Goal: Task Accomplishment & Management: Manage account settings

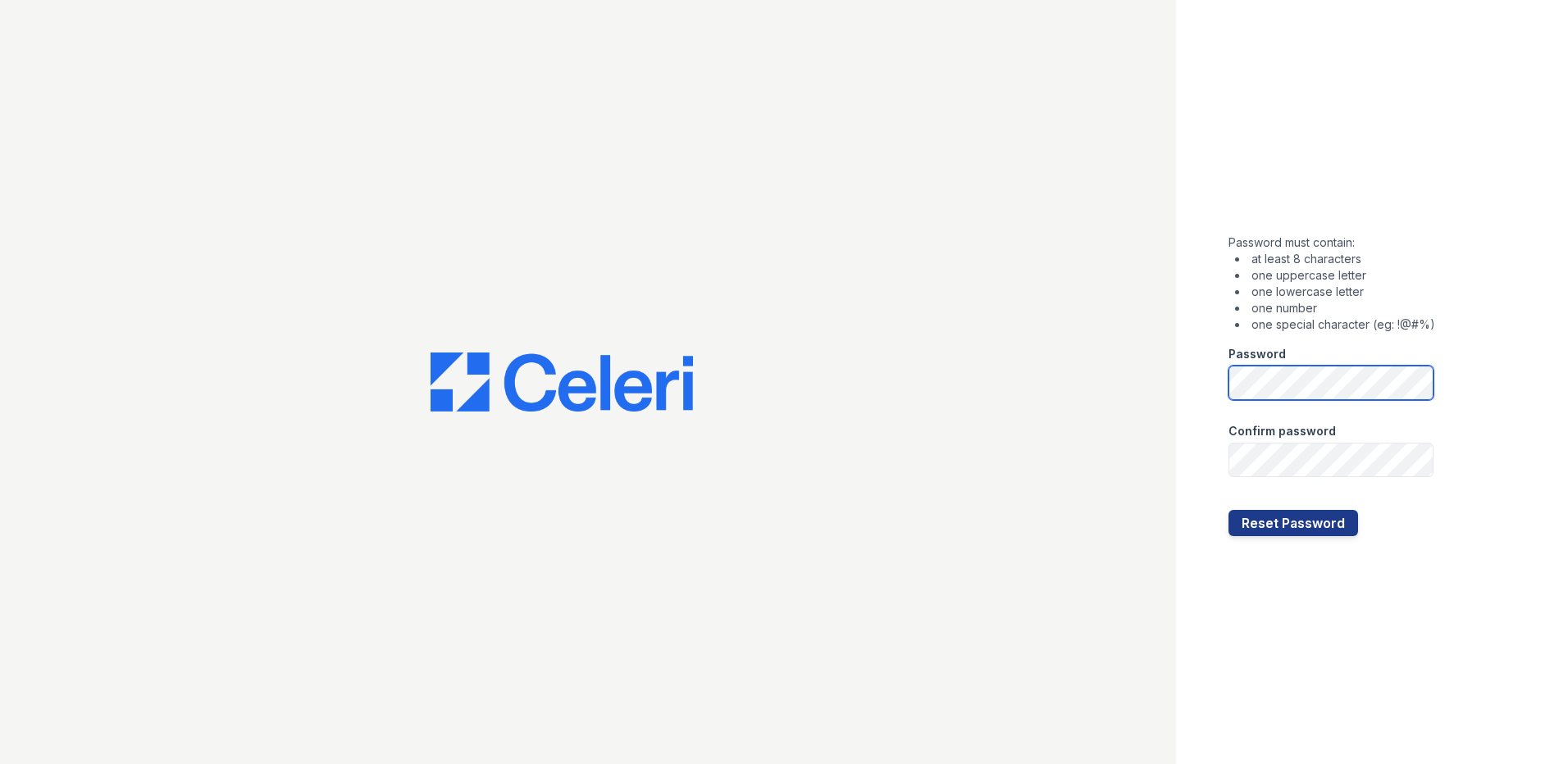
click at [1407, 359] on div "Password" at bounding box center [1331, 367] width 207 height 67
click at [1500, 332] on div "Password must contain: at least 8 characters one uppercase letter one lowercase…" at bounding box center [1372, 382] width 392 height 764
click at [1331, 517] on button "Reset Password" at bounding box center [1293, 523] width 129 height 26
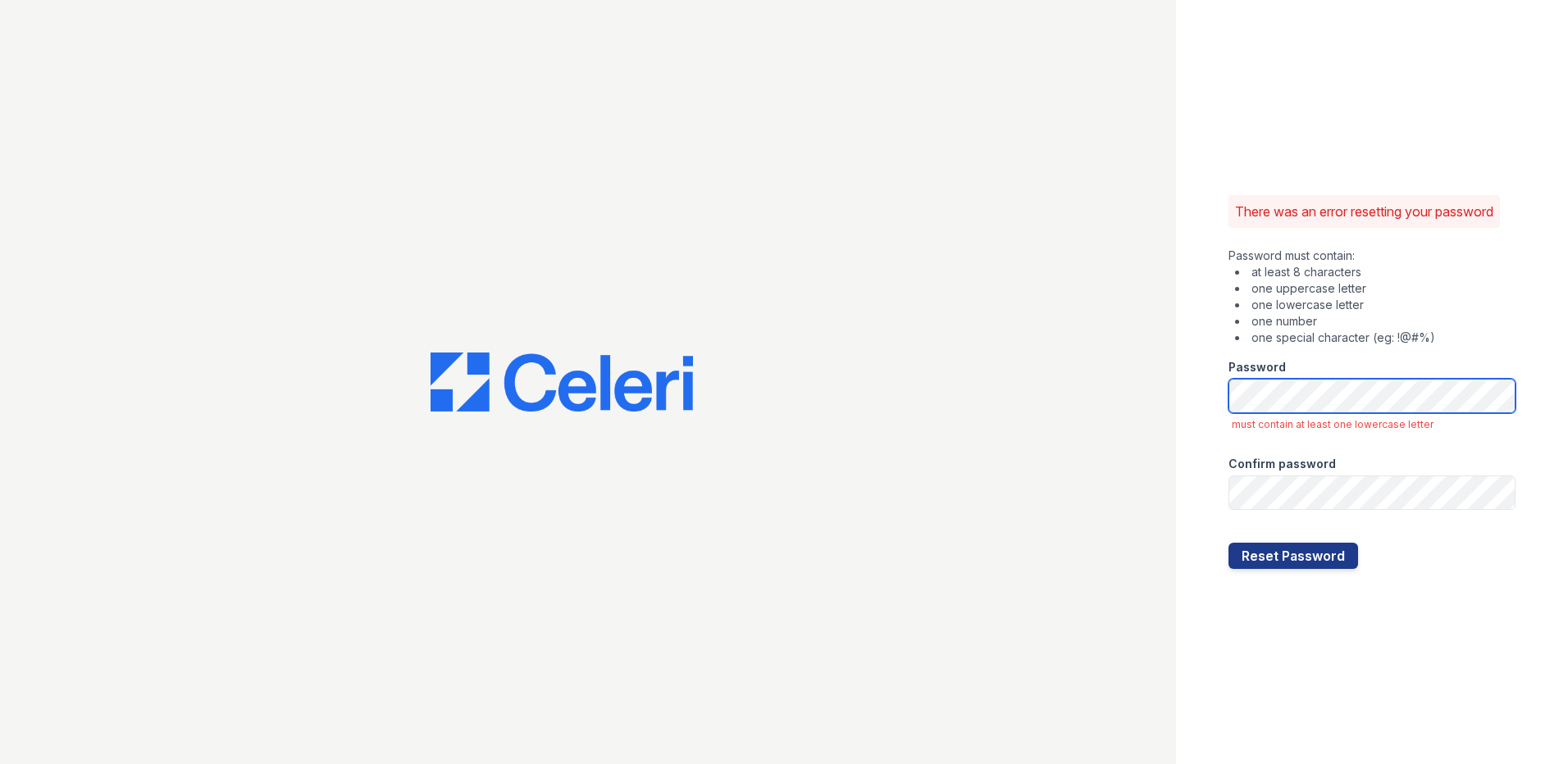
click at [1167, 401] on div "There was an error resetting your password Password must contain: at least 8 ch…" at bounding box center [784, 382] width 1568 height 764
click at [1419, 341] on li "one special character (eg: !@#%)" at bounding box center [1375, 338] width 281 height 17
click at [1334, 562] on button "Reset Password" at bounding box center [1293, 556] width 129 height 26
click at [1327, 555] on button "Reset Password" at bounding box center [1293, 556] width 129 height 26
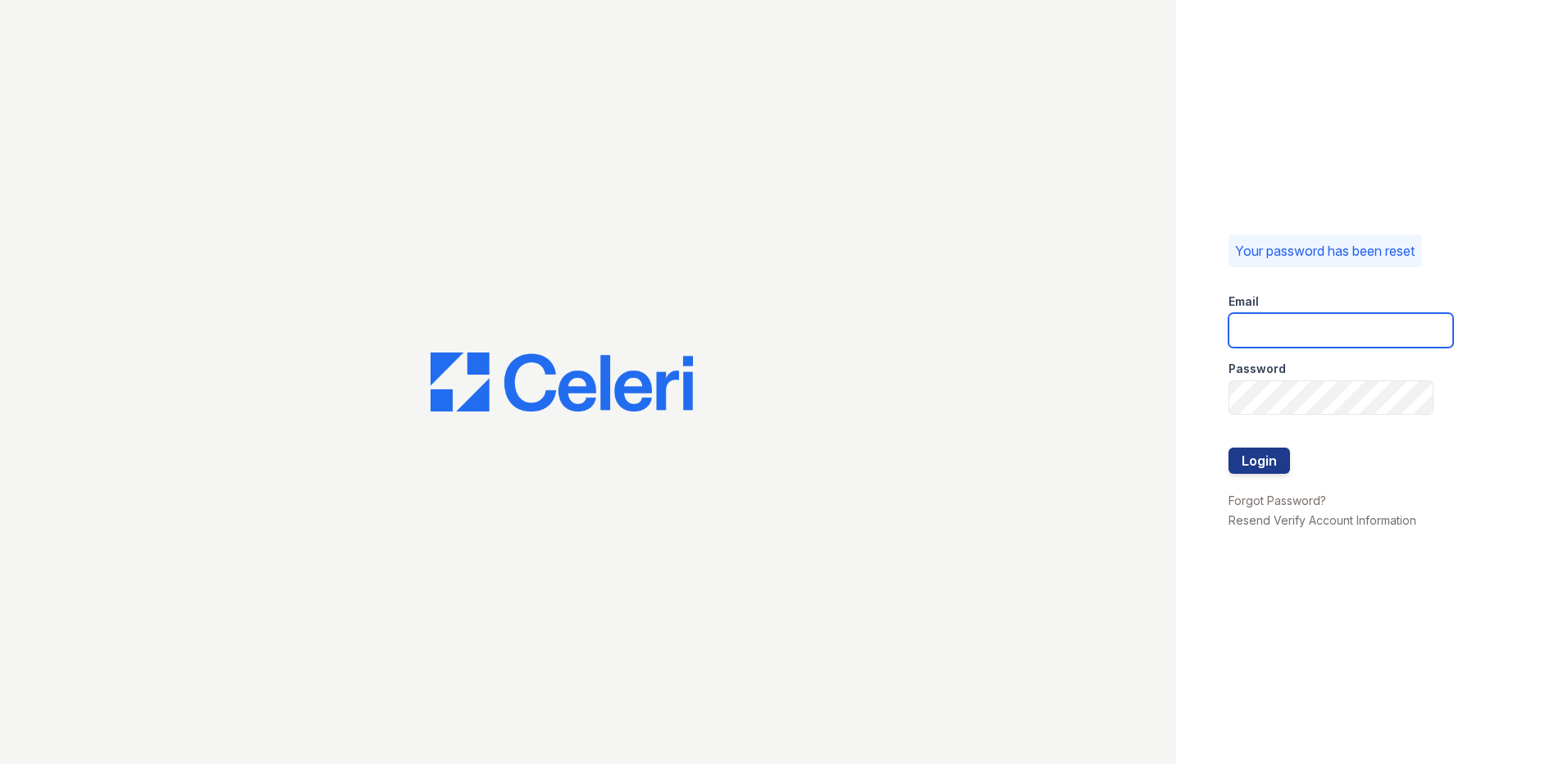
click at [1301, 321] on input "email" at bounding box center [1341, 330] width 225 height 34
type input "residence3@cafmanagement.com"
click at [1272, 456] on button "Login" at bounding box center [1259, 461] width 62 height 26
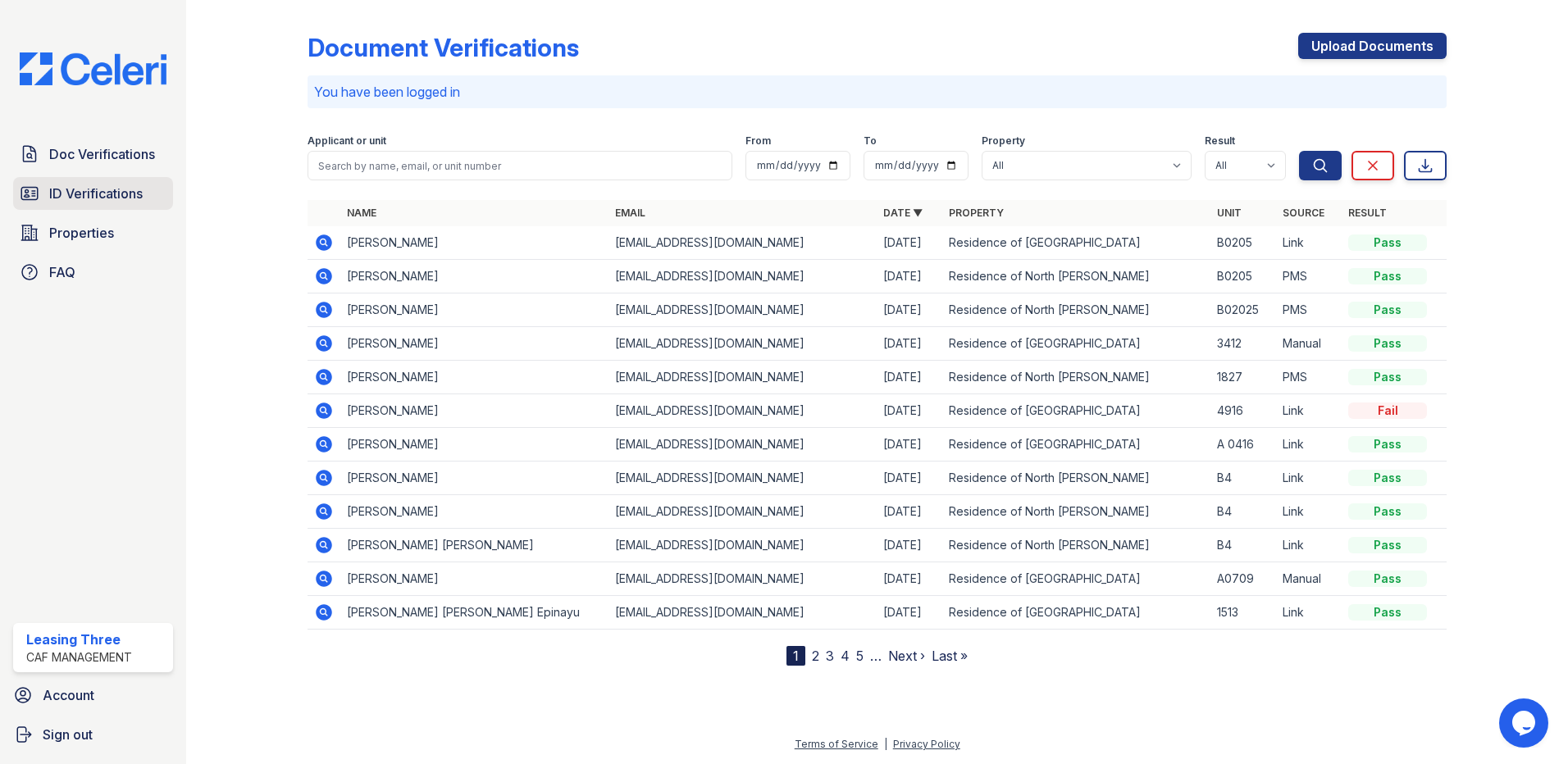
click at [152, 202] on link "ID Verifications" at bounding box center [93, 193] width 160 height 33
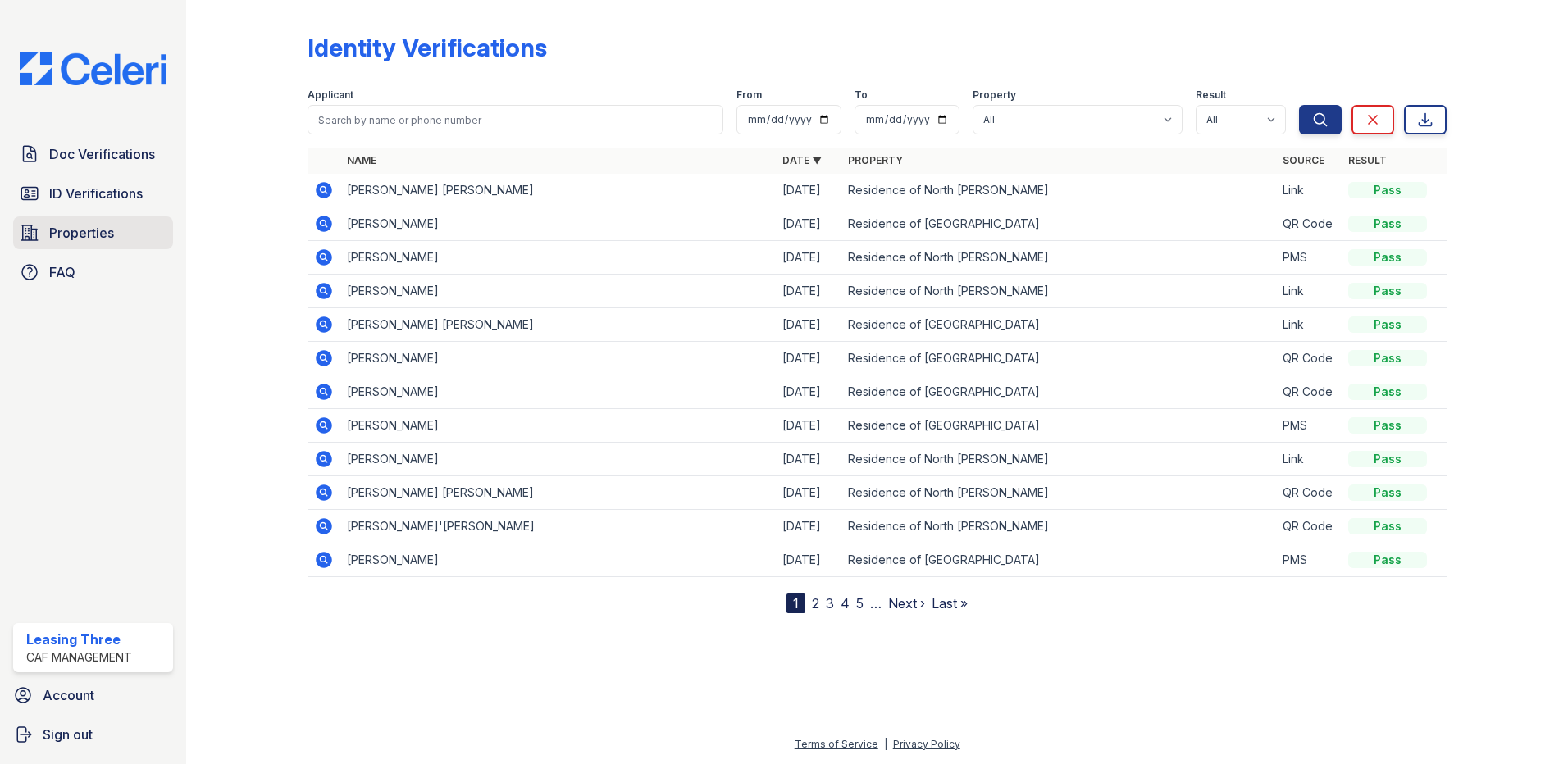
click at [142, 238] on link "Properties" at bounding box center [93, 232] width 160 height 33
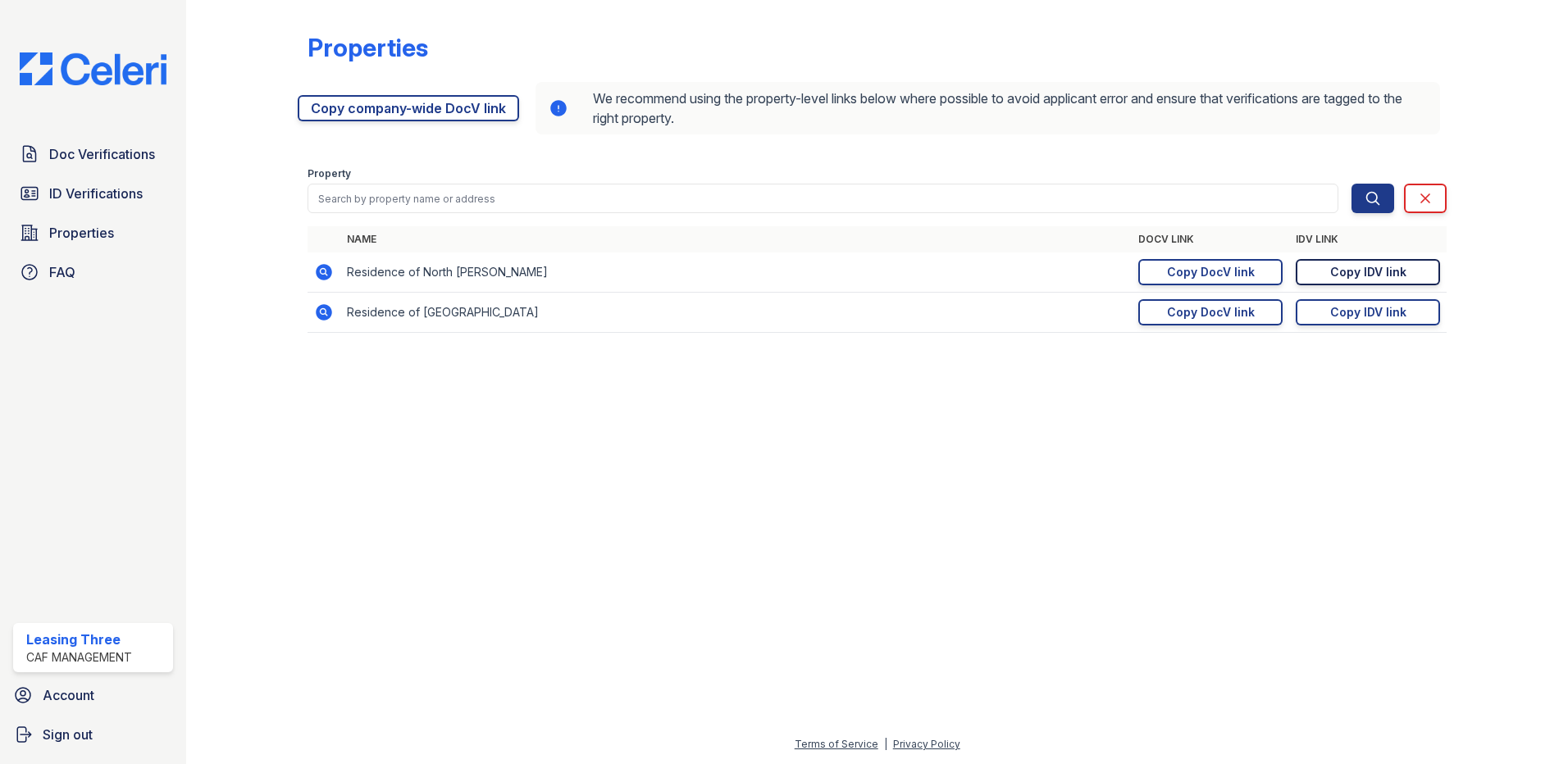
click at [1334, 266] on div "Copy IDV link" at bounding box center [1368, 272] width 77 height 17
click at [324, 277] on icon at bounding box center [324, 272] width 17 height 17
